Goal: Task Accomplishment & Management: Manage account settings

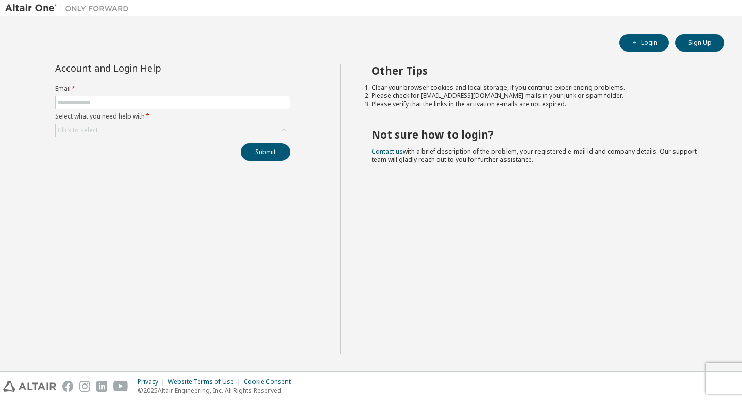
click at [229, 109] on form "Email * Select what you need help with * Click to select" at bounding box center [172, 111] width 235 height 53
click at [227, 106] on input "text" at bounding box center [173, 102] width 230 height 8
type input "**********"
click at [232, 128] on div "Click to select" at bounding box center [173, 130] width 234 height 12
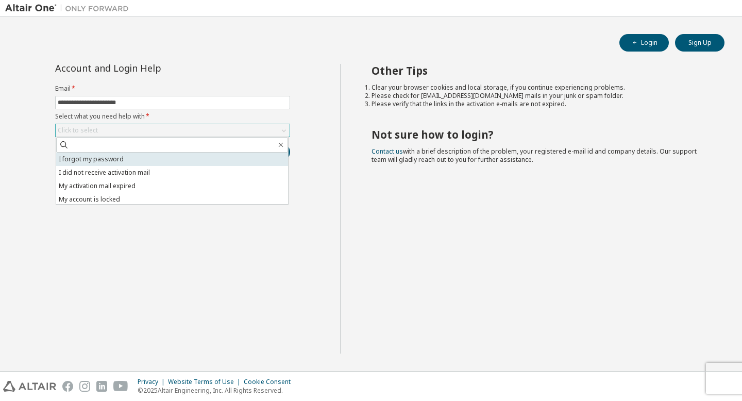
click at [230, 153] on li "I forgot my password" at bounding box center [172, 159] width 232 height 13
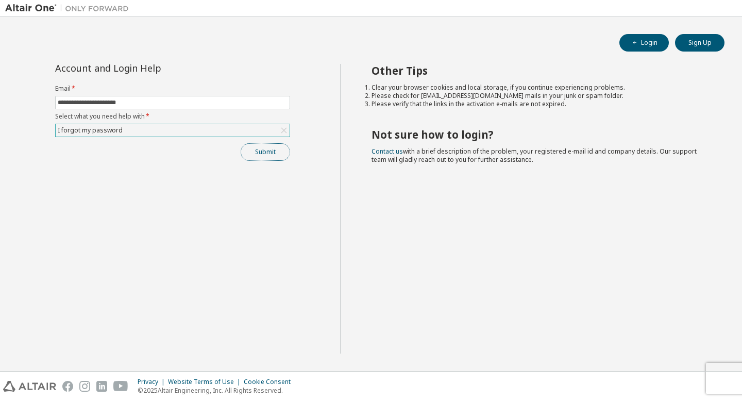
click at [258, 151] on button "Submit" at bounding box center [265, 152] width 49 height 18
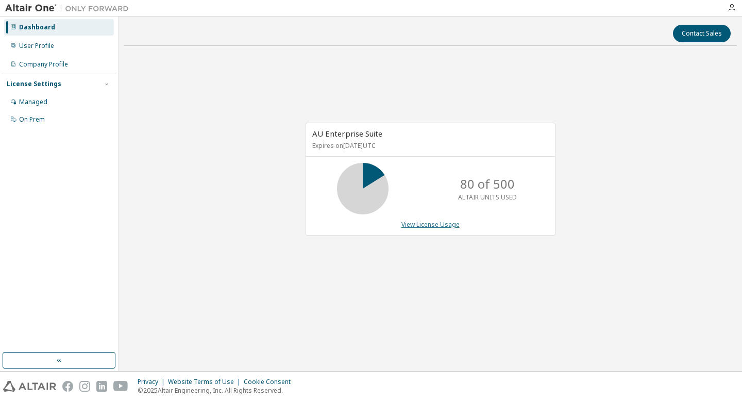
click at [424, 225] on link "View License Usage" at bounding box center [431, 224] width 58 height 9
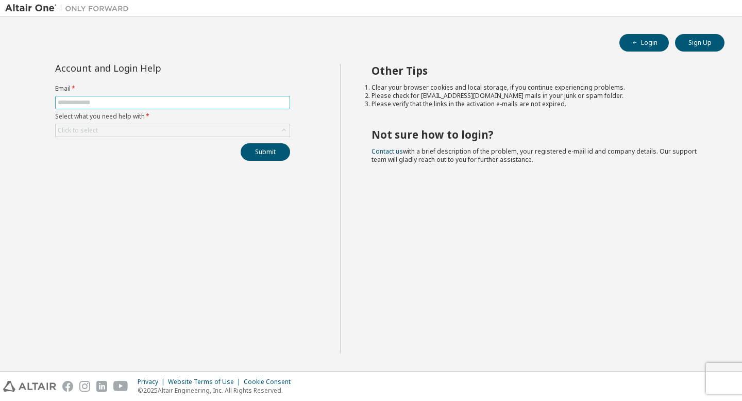
click at [144, 106] on input "text" at bounding box center [173, 102] width 230 height 8
type input "**********"
click at [138, 131] on div "Click to select" at bounding box center [173, 130] width 234 height 12
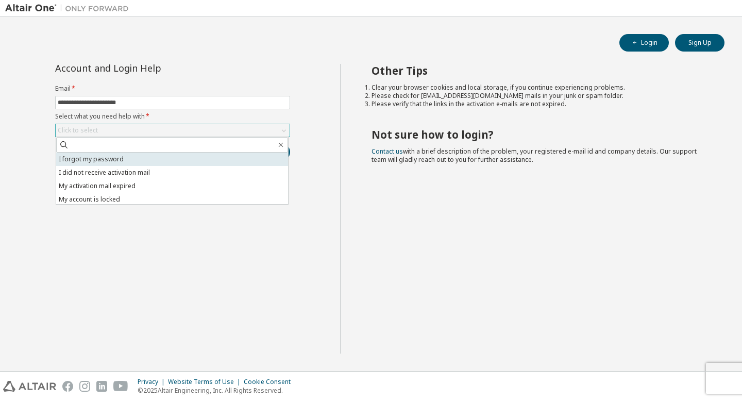
click at [139, 154] on li "I forgot my password" at bounding box center [172, 159] width 232 height 13
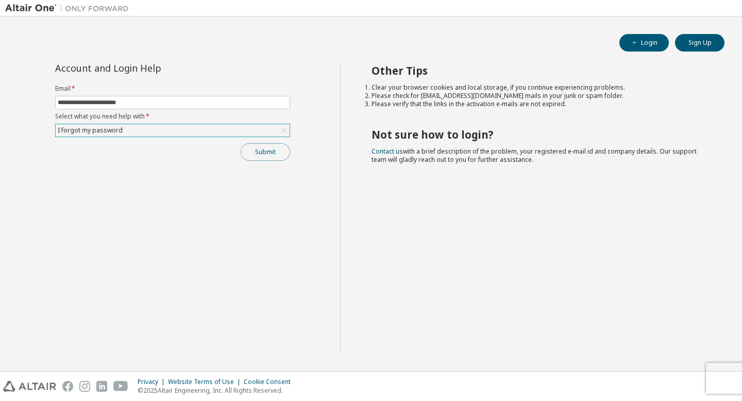
click at [285, 148] on button "Submit" at bounding box center [265, 152] width 49 height 18
